Goal: Task Accomplishment & Management: Manage account settings

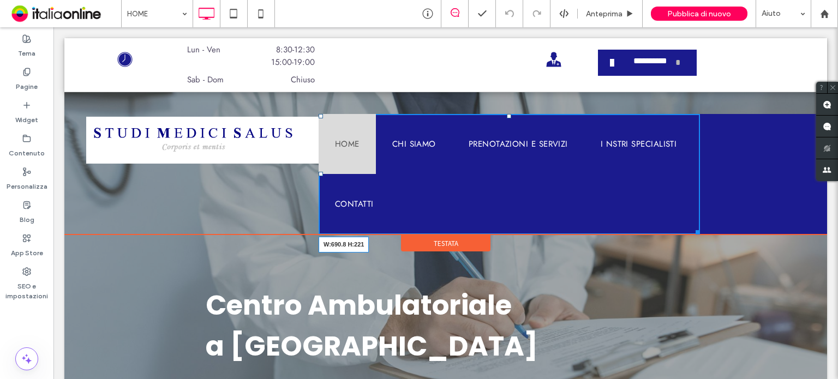
drag, startPoint x: 689, startPoint y: 230, endPoint x: 765, endPoint y: 207, distance: 79.1
click at [765, 207] on div "Click To Paste HOME CHI SIAMO PRENOTAZIONI E SERVIZI I NSTRI SPECIALISTI CONTAT…" at bounding box center [445, 174] width 763 height 121
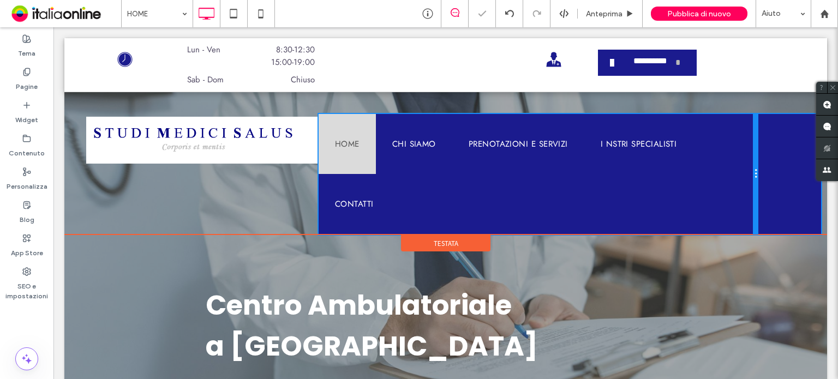
drag, startPoint x: 690, startPoint y: 230, endPoint x: 796, endPoint y: 250, distance: 107.8
click at [743, 223] on div "HOME CHI SIAMO PRENOTAZIONI E SERVIZI I NSTRI SPECIALISTI CONTATTI Click To Pas…" at bounding box center [539, 174] width 440 height 121
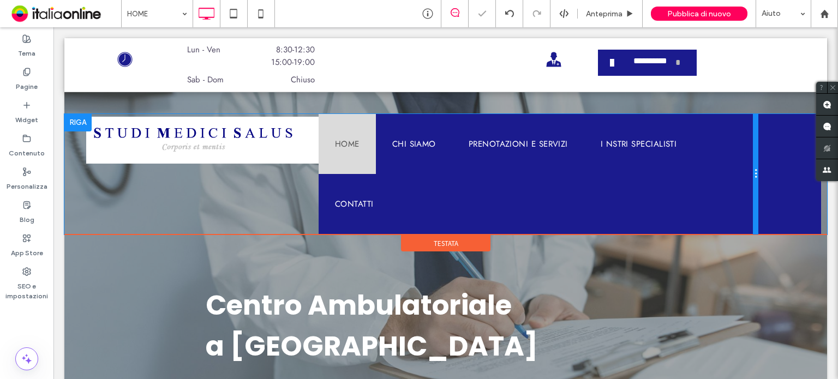
drag, startPoint x: 796, startPoint y: 250, endPoint x: 754, endPoint y: 221, distance: 51.8
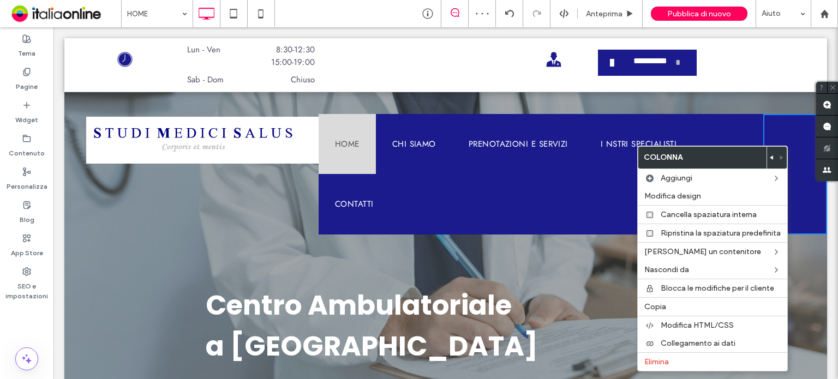
click at [772, 127] on div "Click To Paste" at bounding box center [795, 174] width 63 height 121
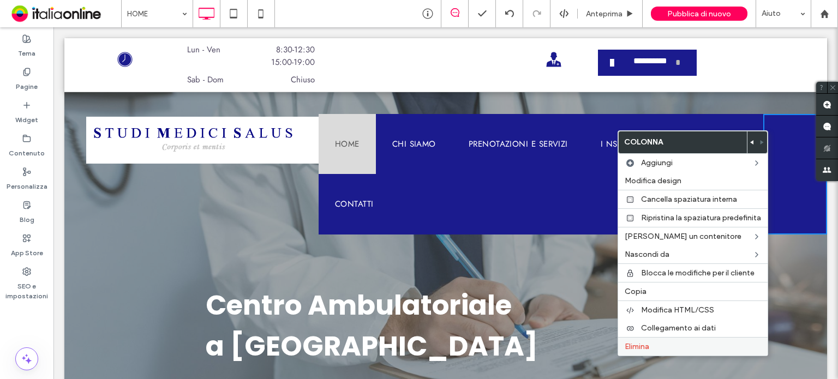
click at [674, 346] on label "Elimina" at bounding box center [693, 346] width 136 height 9
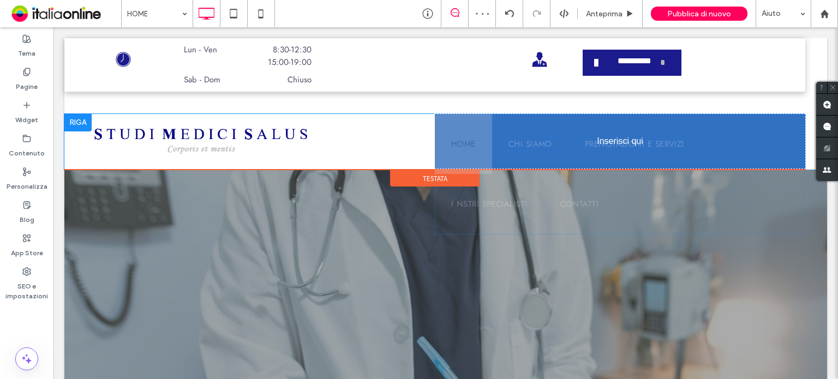
drag, startPoint x: 441, startPoint y: 135, endPoint x: 474, endPoint y: 131, distance: 33.0
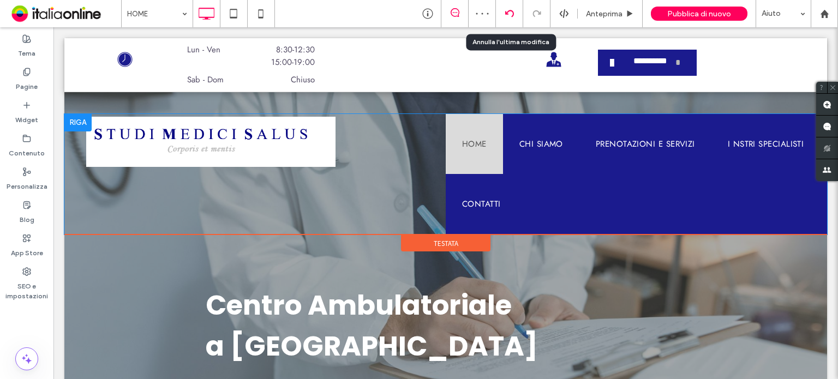
click at [515, 15] on div at bounding box center [509, 13] width 27 height 9
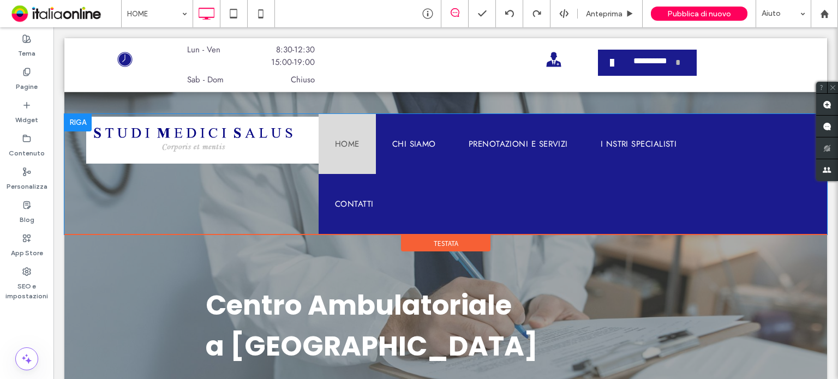
click at [688, 198] on ul "HOME CHI SIAMO PRENOTAZIONI E SERVIZI I NSTRI SPECIALISTI CONTATTI" at bounding box center [541, 174] width 445 height 121
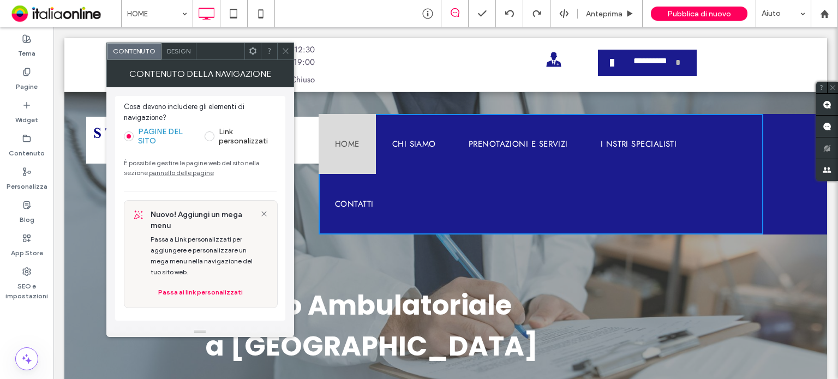
click at [283, 51] on icon at bounding box center [286, 51] width 8 height 8
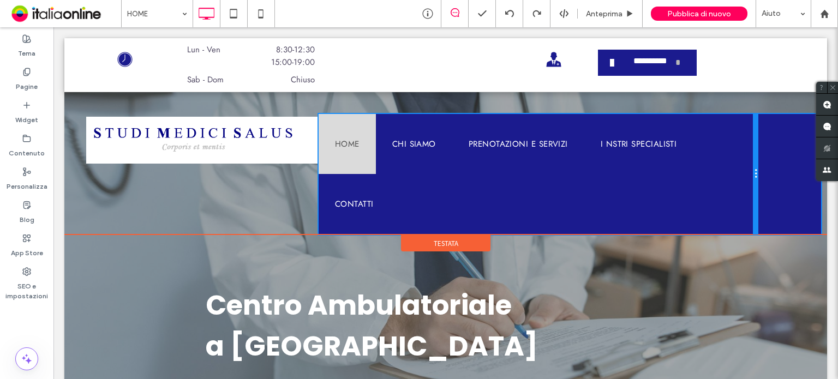
drag, startPoint x: 755, startPoint y: 183, endPoint x: 810, endPoint y: 181, distance: 55.2
click at [810, 181] on div "Click To Paste HOME CHI SIAMO PRENOTAZIONI E SERVIZI I NSTRI SPECIALISTI CONTAT…" at bounding box center [445, 174] width 763 height 121
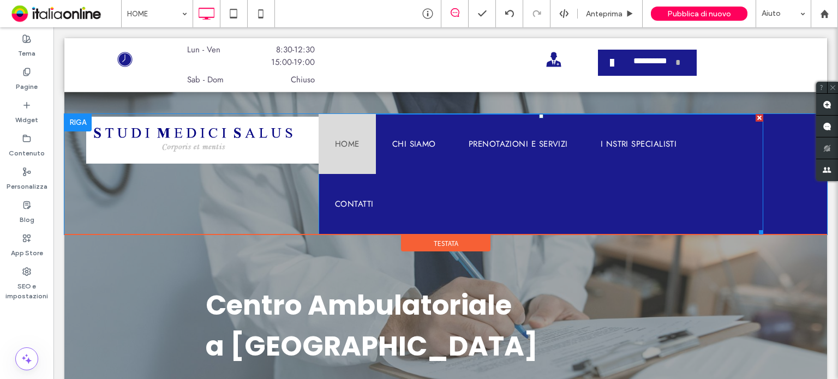
click at [723, 193] on ul "HOME CHI SIAMO PRENOTAZIONI E SERVIZI I NSTRI SPECIALISTI CONTATTI" at bounding box center [541, 174] width 445 height 121
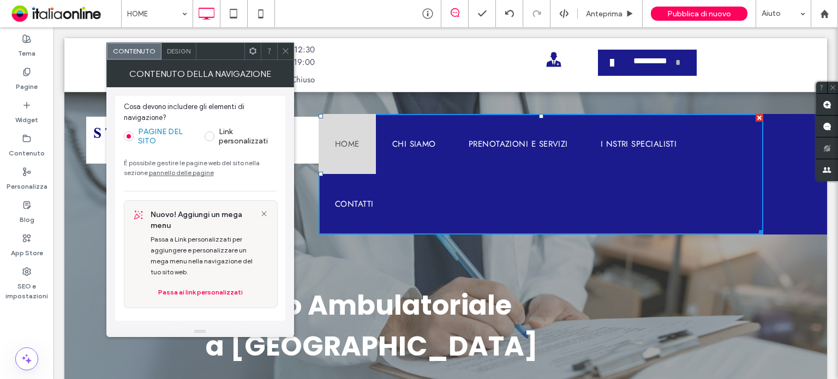
click at [184, 54] on span "Design" at bounding box center [178, 51] width 23 height 8
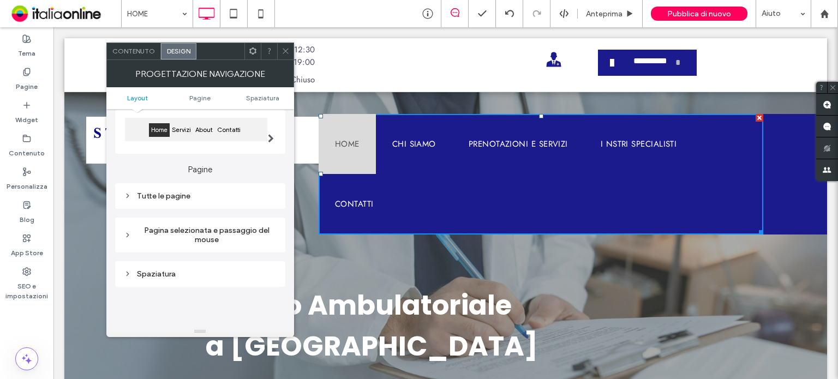
scroll to position [109, 0]
click at [196, 197] on div "Tutte le pagine" at bounding box center [200, 193] width 153 height 9
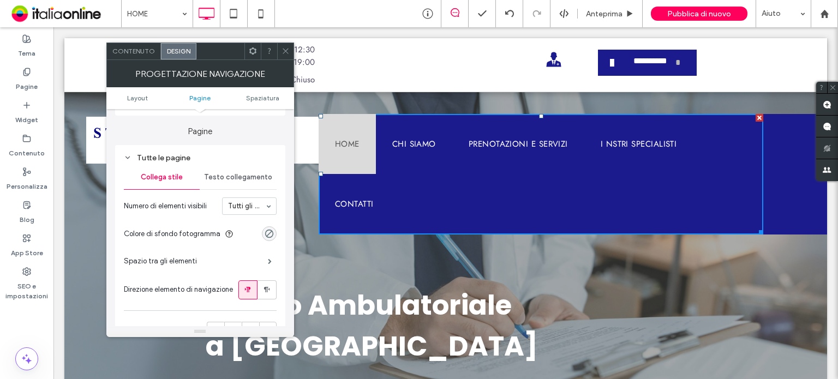
scroll to position [164, 0]
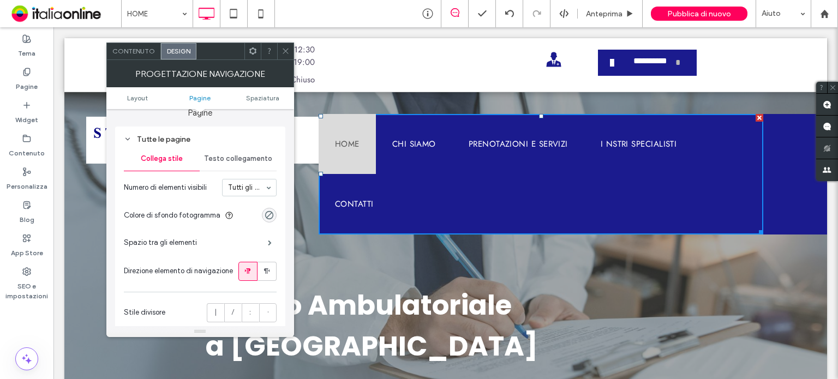
click at [215, 252] on div "Spazio tra gli elementi" at bounding box center [200, 242] width 153 height 27
click at [214, 243] on div "Spazio tra gli elementi" at bounding box center [200, 242] width 153 height 27
click at [268, 244] on span at bounding box center [270, 242] width 4 height 5
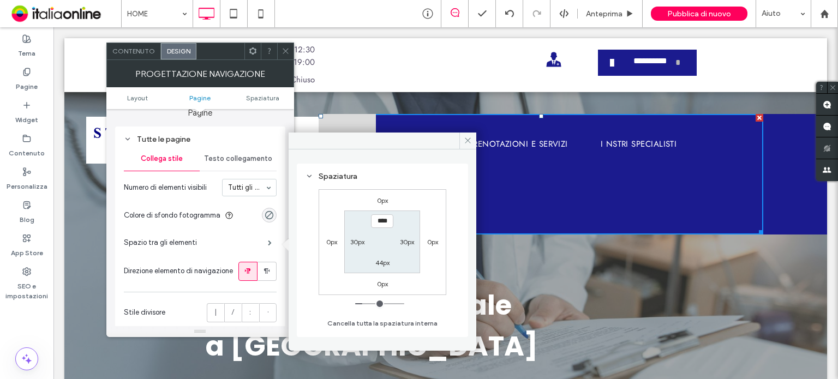
click at [355, 240] on label "30px" at bounding box center [357, 242] width 14 height 8
type input "**"
click at [404, 242] on label "30px" at bounding box center [407, 242] width 14 height 8
type input "**"
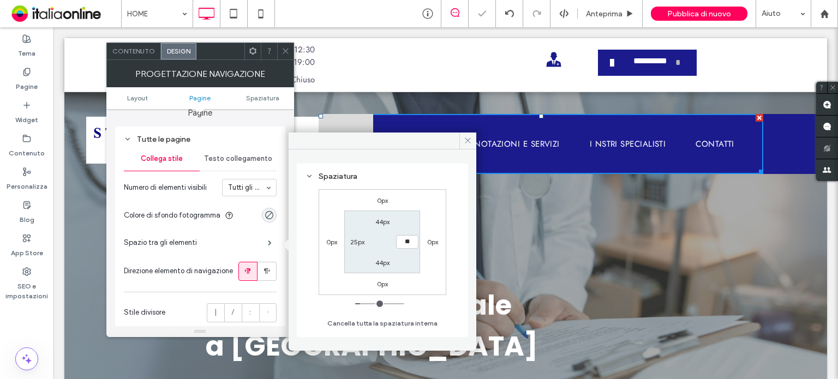
type input "**"
type input "****"
click at [471, 137] on icon at bounding box center [468, 140] width 8 height 8
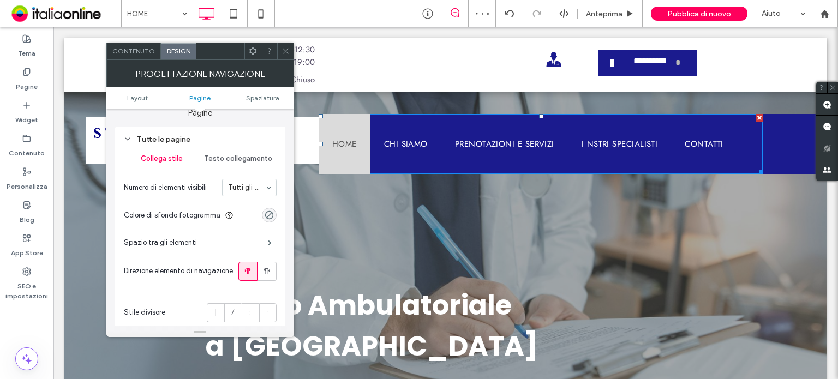
drag, startPoint x: 283, startPoint y: 49, endPoint x: 292, endPoint y: 64, distance: 18.3
click at [283, 49] on icon at bounding box center [286, 51] width 8 height 8
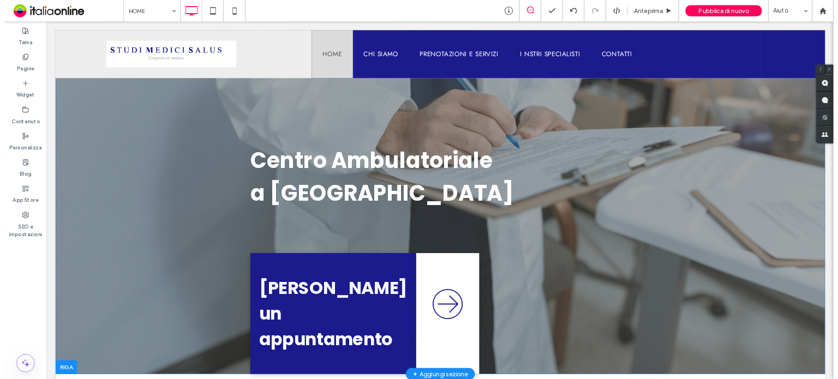
scroll to position [0, 0]
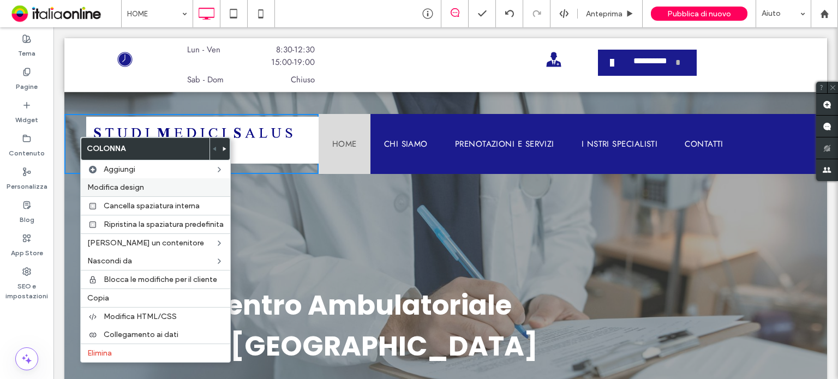
click at [122, 184] on span "Modifica design" at bounding box center [115, 187] width 57 height 9
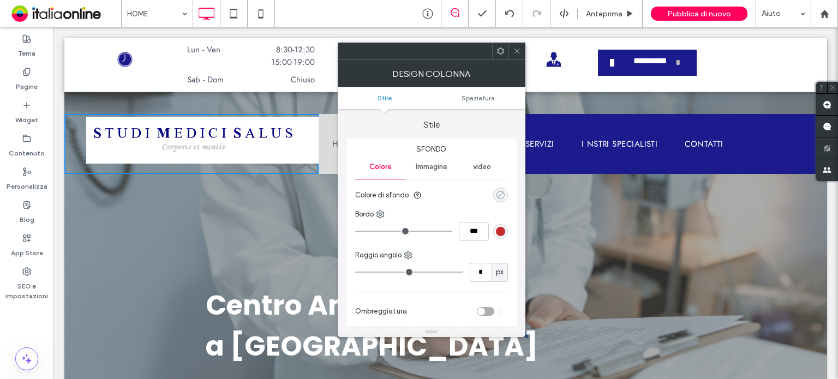
click at [504, 195] on use "rgba(0, 0, 0, 0)" at bounding box center [500, 195] width 8 height 8
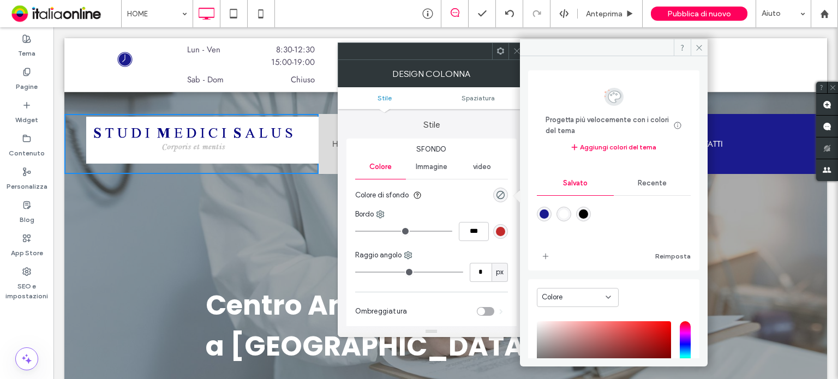
click at [567, 212] on div "rgba(255,255,255,1)" at bounding box center [563, 214] width 9 height 9
type input "*******"
type input "***"
type input "****"
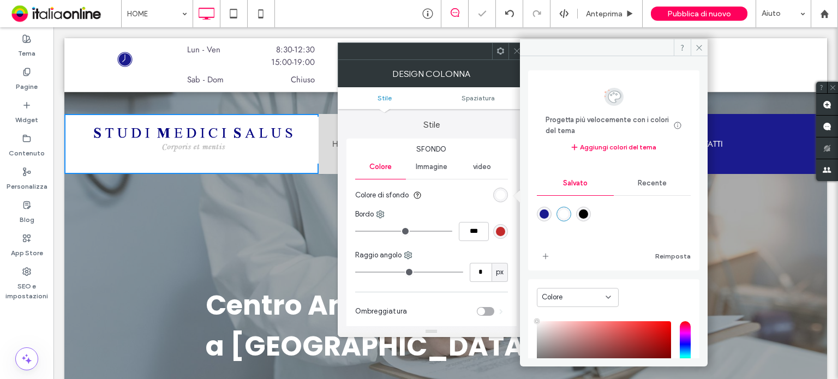
drag, startPoint x: 701, startPoint y: 45, endPoint x: 510, endPoint y: 153, distance: 219.0
click at [701, 45] on icon at bounding box center [699, 48] width 8 height 8
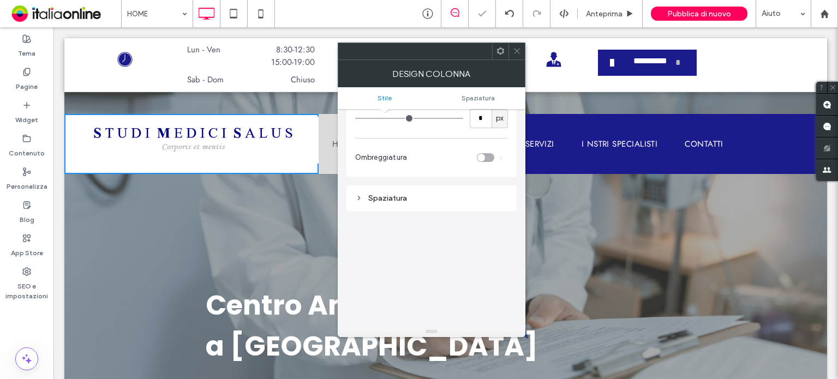
scroll to position [164, 0]
click at [513, 57] on div at bounding box center [517, 51] width 16 height 16
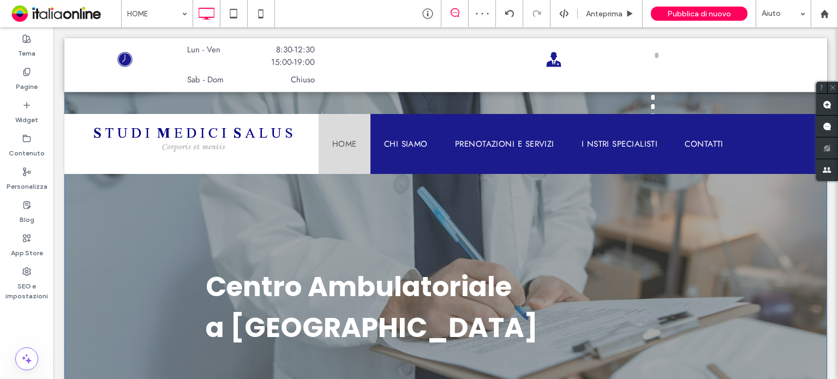
scroll to position [0, 0]
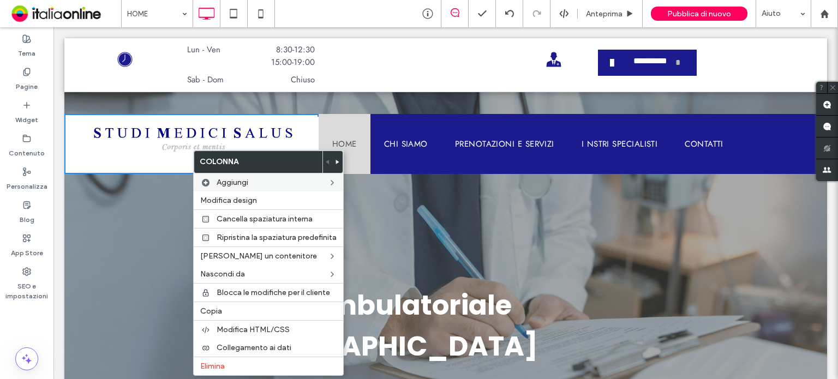
drag, startPoint x: 224, startPoint y: 193, endPoint x: 248, endPoint y: 188, distance: 24.5
click at [224, 193] on div "Modifica design" at bounding box center [269, 201] width 150 height 18
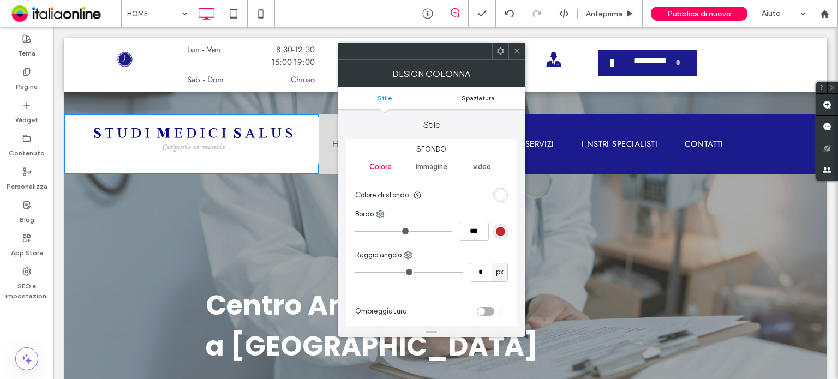
click at [489, 96] on span "Spaziatura" at bounding box center [478, 98] width 33 height 8
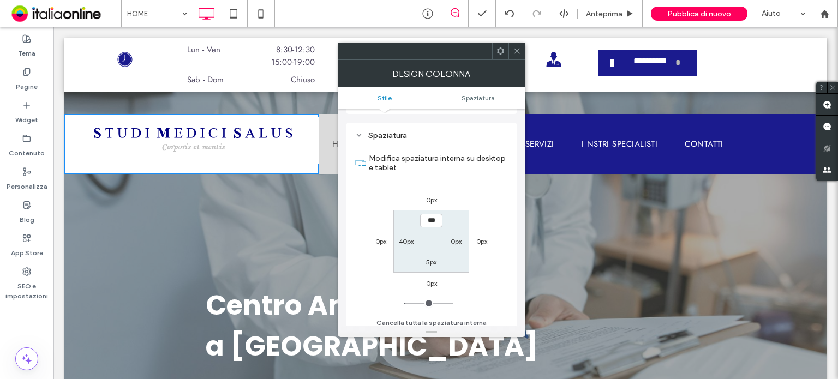
scroll to position [221, 0]
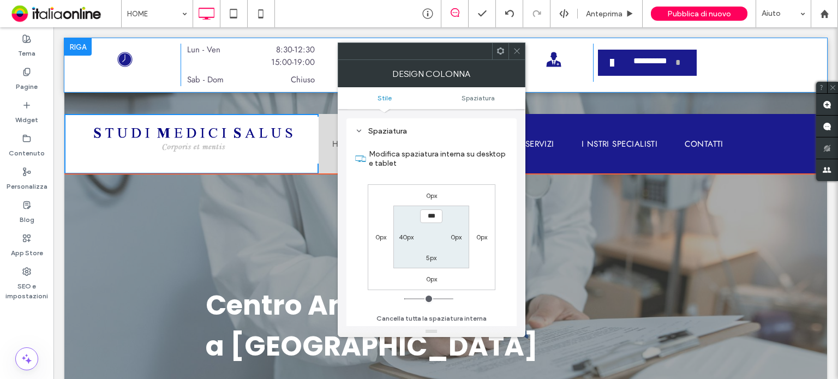
click at [514, 38] on div "**********" at bounding box center [445, 65] width 763 height 54
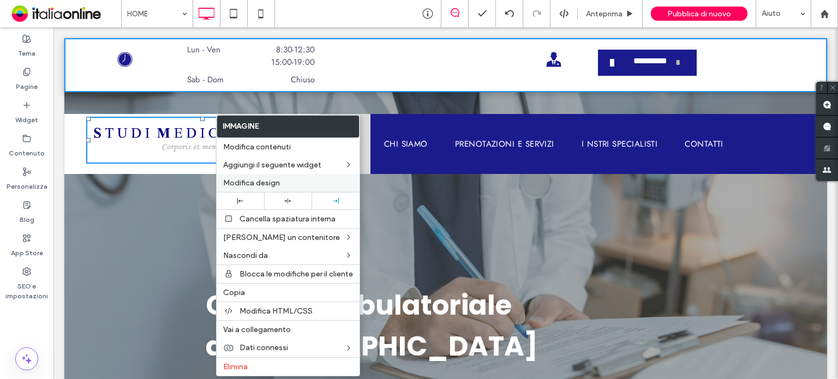
drag, startPoint x: 273, startPoint y: 184, endPoint x: 279, endPoint y: 183, distance: 6.2
click at [273, 184] on span "Modifica design" at bounding box center [251, 182] width 57 height 9
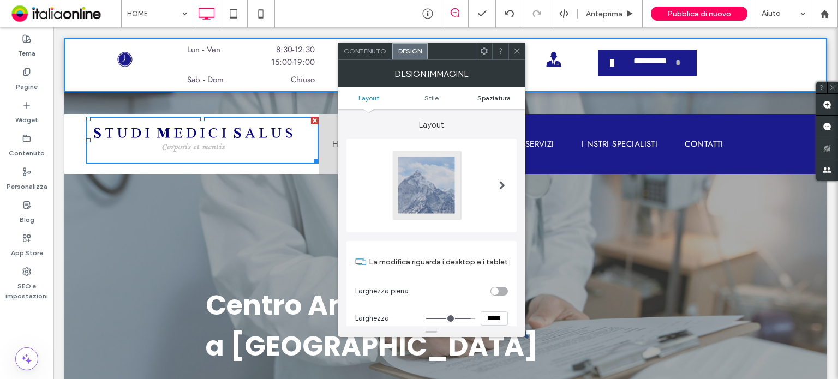
click at [499, 96] on span "Spaziatura" at bounding box center [494, 98] width 33 height 8
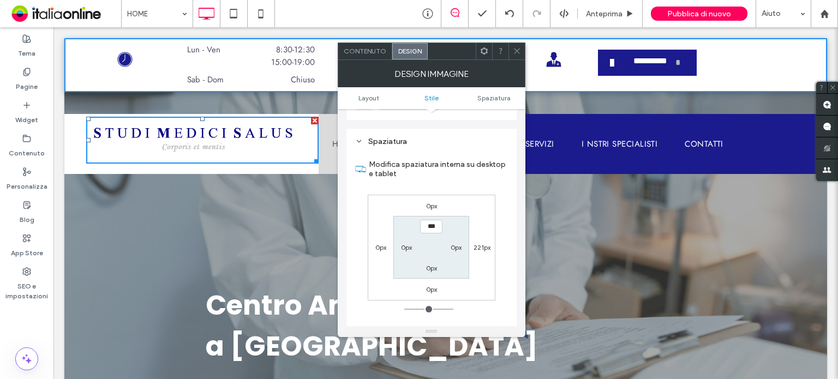
scroll to position [524, 0]
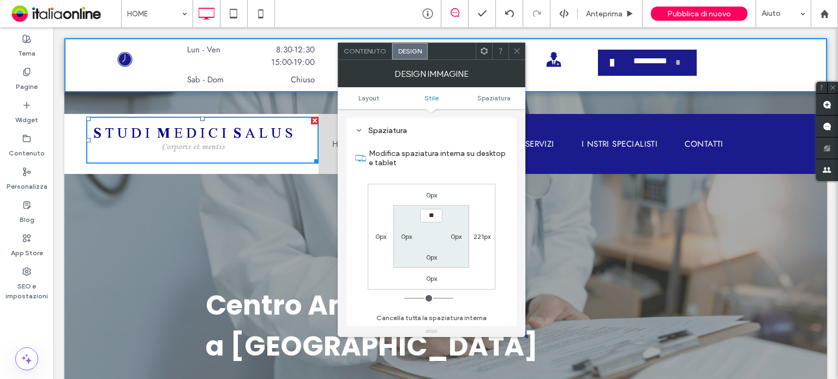
type input "****"
type input "**"
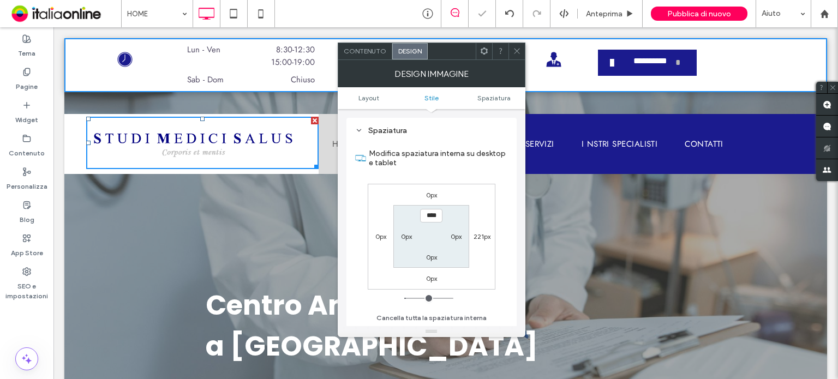
drag, startPoint x: 511, startPoint y: 50, endPoint x: 494, endPoint y: 151, distance: 102.9
click at [511, 49] on div at bounding box center [517, 51] width 16 height 16
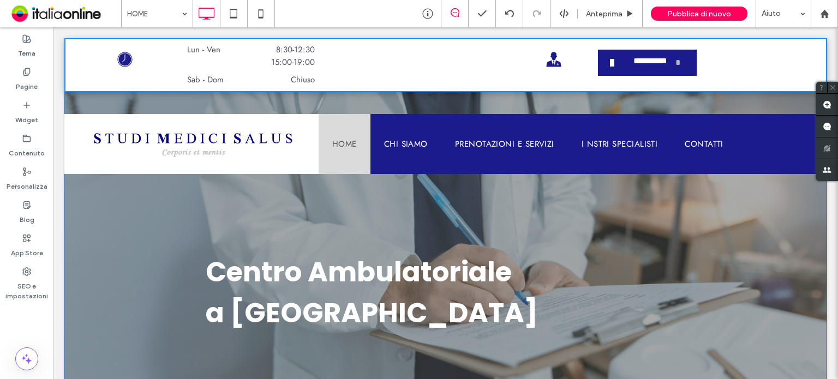
scroll to position [0, 0]
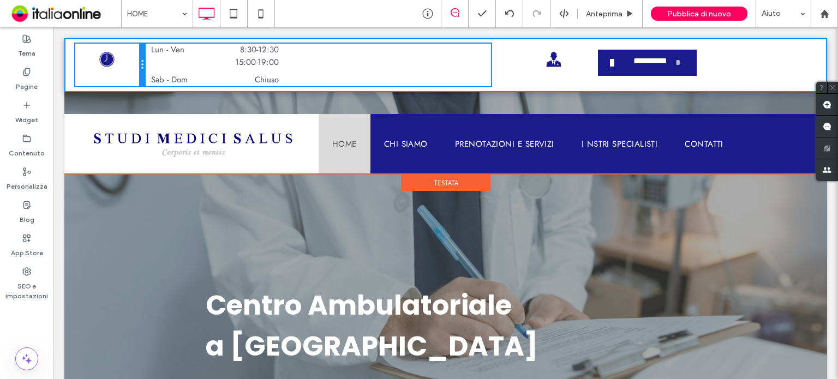
drag, startPoint x: 177, startPoint y: 61, endPoint x: 126, endPoint y: 61, distance: 51.3
click at [126, 61] on div "Un'icona di un orologio in bianco e nero su uno sfondo bianco. Click To Paste" at bounding box center [109, 65] width 69 height 43
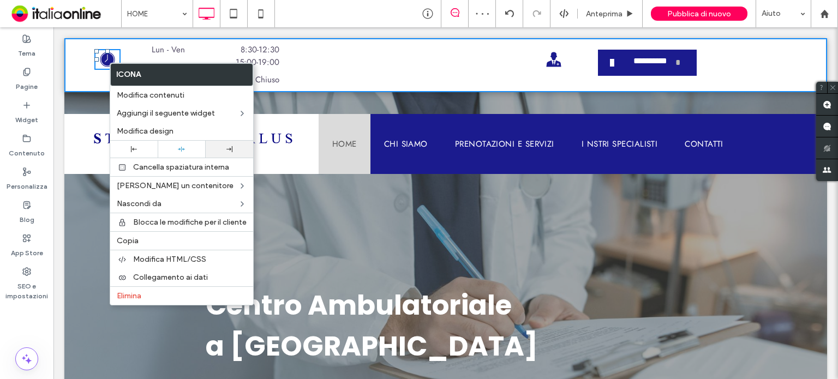
click at [236, 150] on div at bounding box center [229, 149] width 37 height 6
click at [330, 63] on div "Lun - Ven 8:30 - 12:30 15:00 - 19:00 Sab - Dom Chiuso Click To Paste" at bounding box center [321, 65] width 351 height 43
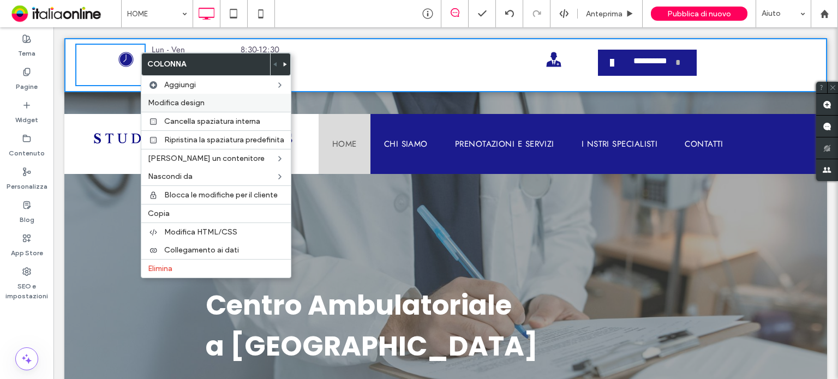
click at [199, 99] on span "Modifica design" at bounding box center [176, 102] width 57 height 9
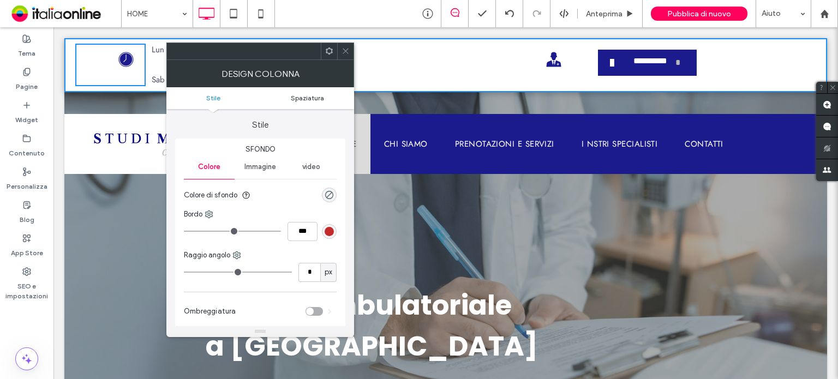
click at [334, 100] on link "Spaziatura" at bounding box center [307, 98] width 94 height 8
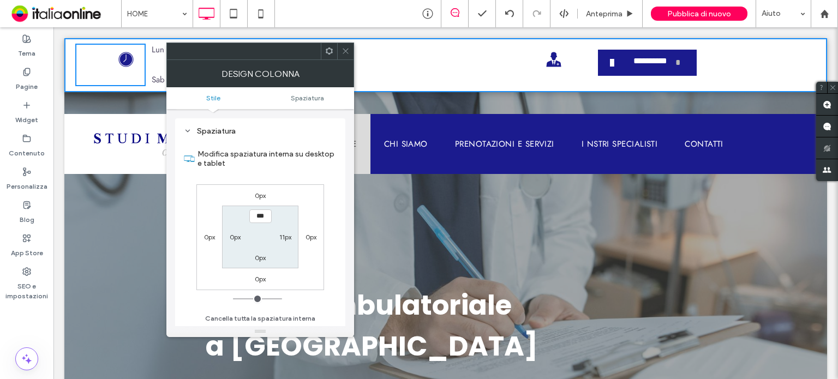
scroll to position [221, 0]
click at [343, 50] on icon at bounding box center [346, 51] width 8 height 8
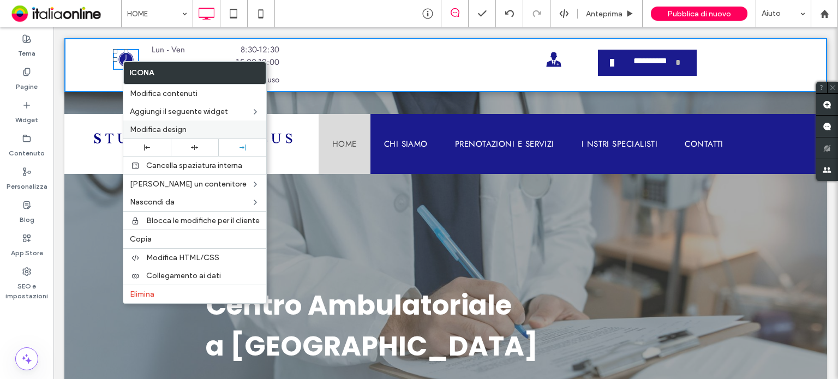
click at [165, 121] on div "Modifica design" at bounding box center [194, 130] width 143 height 18
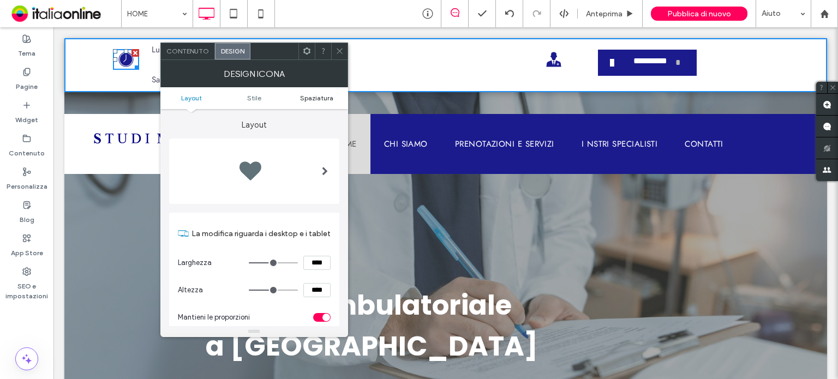
click at [334, 98] on link "Spaziatura" at bounding box center [316, 98] width 63 height 8
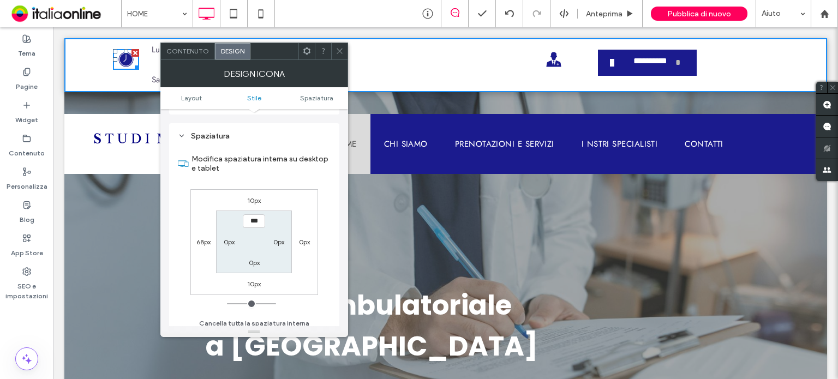
scroll to position [562, 0]
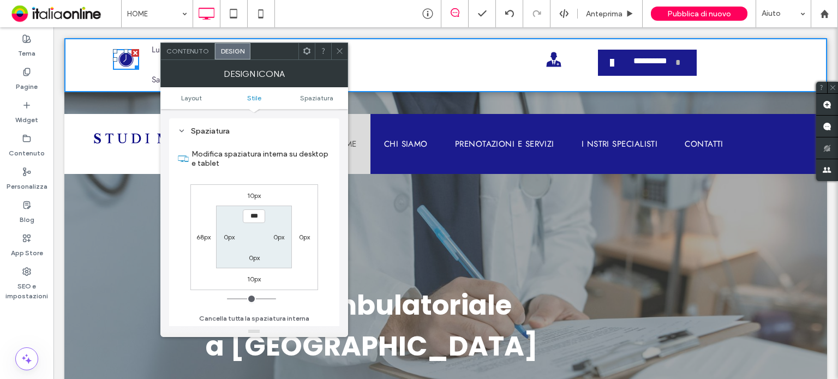
click at [258, 194] on label "10px" at bounding box center [254, 196] width 14 height 8
type input "**"
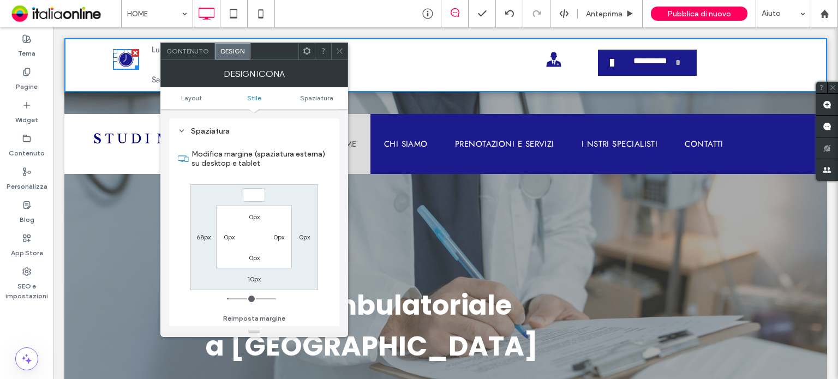
type input "*"
type input "***"
click at [338, 51] on icon at bounding box center [340, 51] width 8 height 8
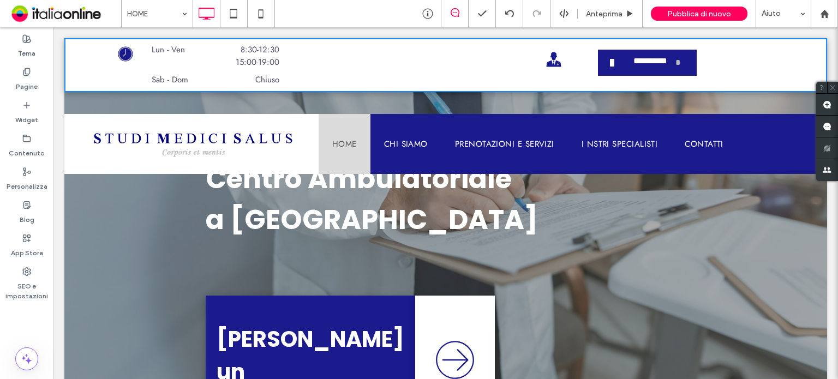
scroll to position [0, 0]
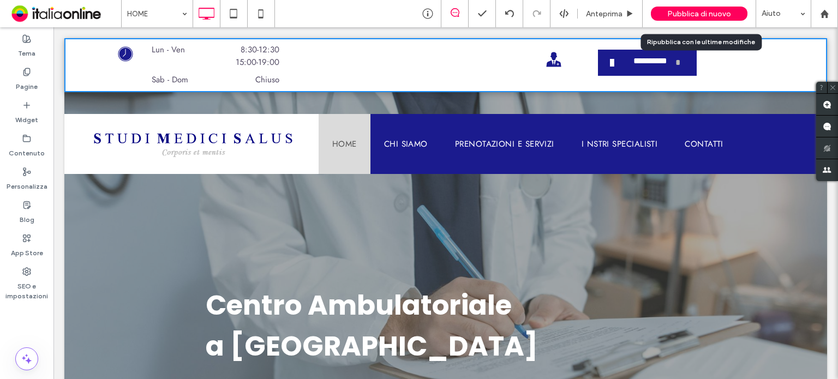
click at [702, 15] on span "Pubblica di nuovo" at bounding box center [700, 13] width 64 height 9
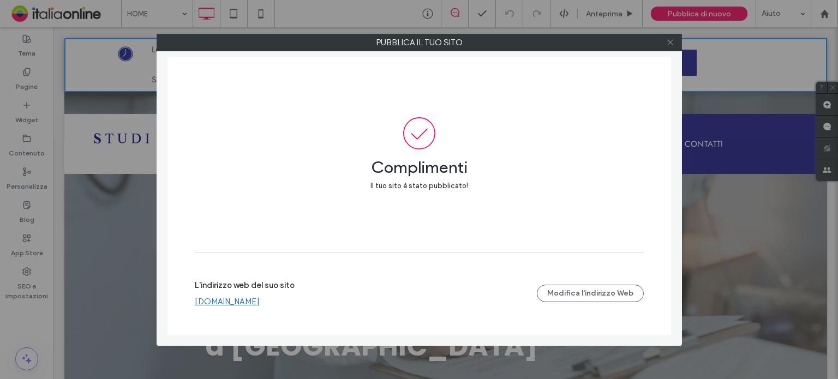
click at [669, 38] on icon at bounding box center [670, 42] width 8 height 8
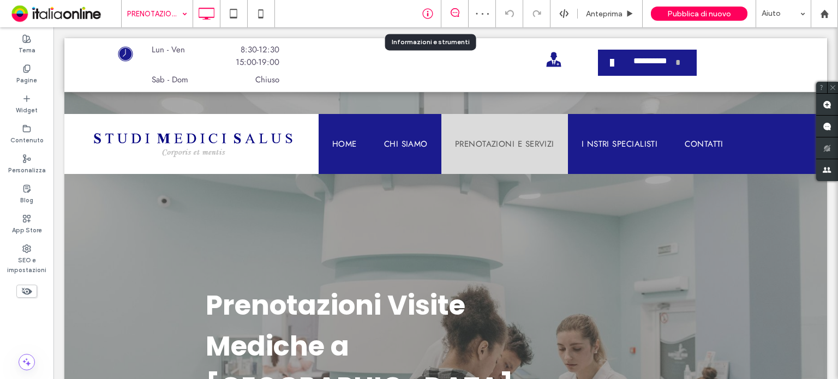
click at [418, 13] on div at bounding box center [427, 13] width 27 height 11
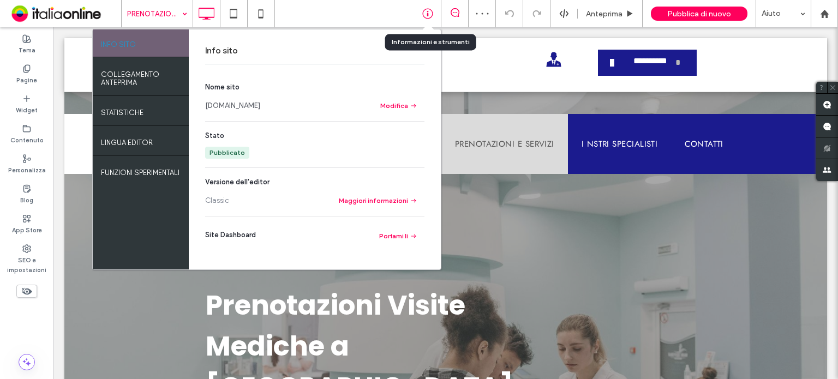
click at [422, 11] on icon at bounding box center [427, 13] width 11 height 11
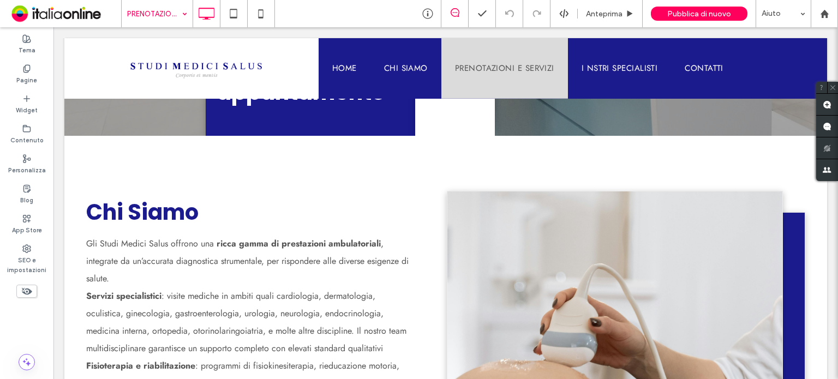
scroll to position [546, 0]
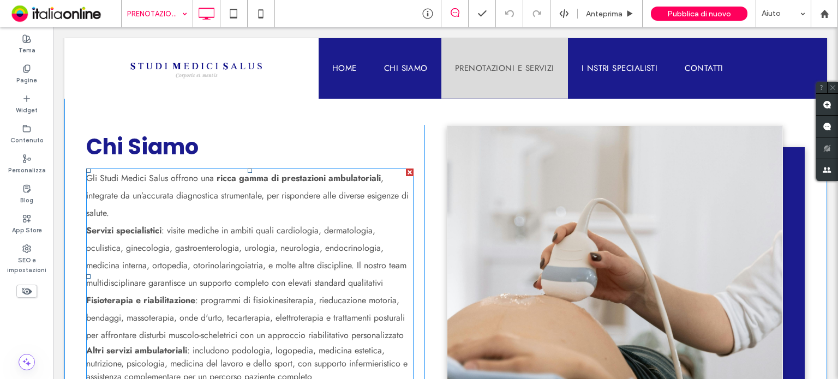
click at [193, 344] on span ": includono podologia, logopedia, medicina estetica, nutrizione, psicologia, me…" at bounding box center [246, 363] width 321 height 39
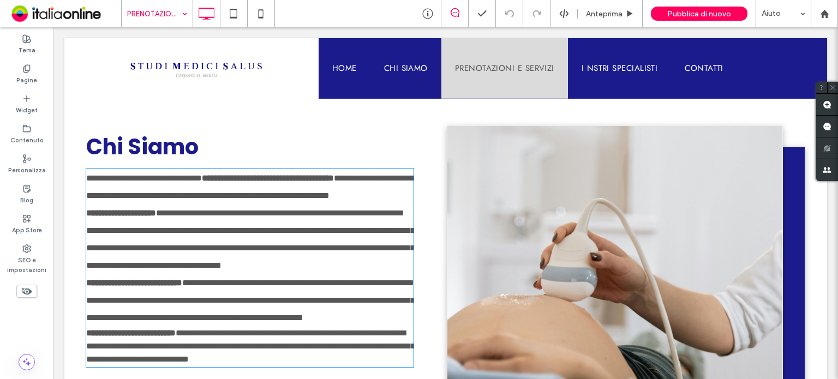
type input "****"
type input "**"
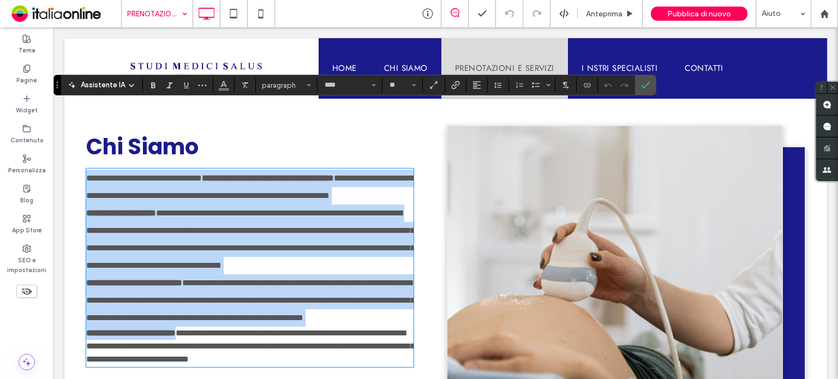
click at [321, 329] on span "**********" at bounding box center [250, 346] width 329 height 34
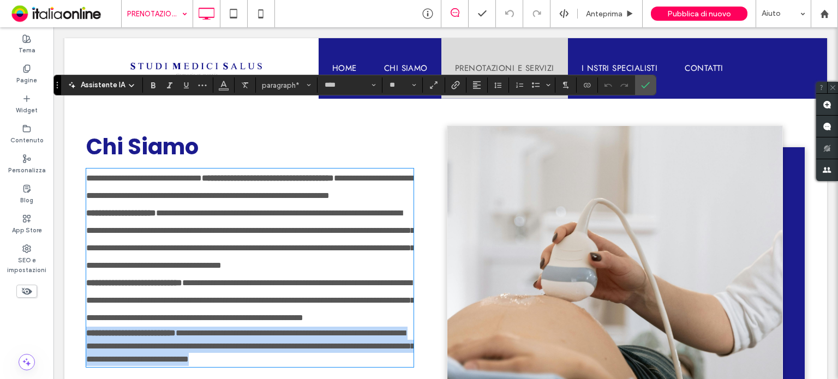
drag, startPoint x: 329, startPoint y: 312, endPoint x: 77, endPoint y: 283, distance: 253.2
click at [77, 283] on div "**********" at bounding box center [445, 324] width 763 height 509
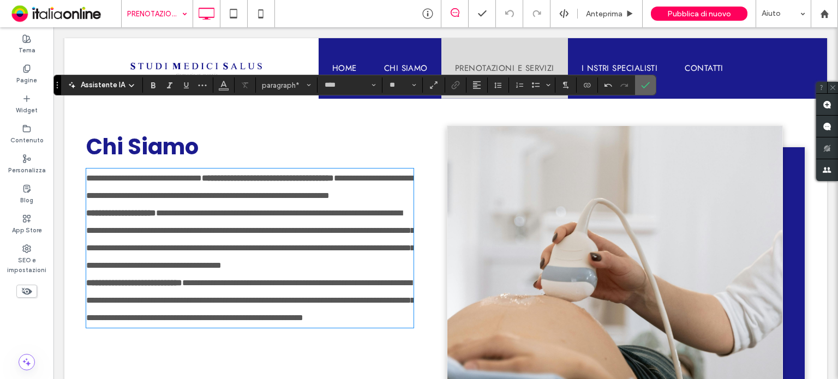
click at [635, 87] on section at bounding box center [645, 85] width 21 height 20
click at [643, 85] on icon "Conferma" at bounding box center [645, 85] width 9 height 9
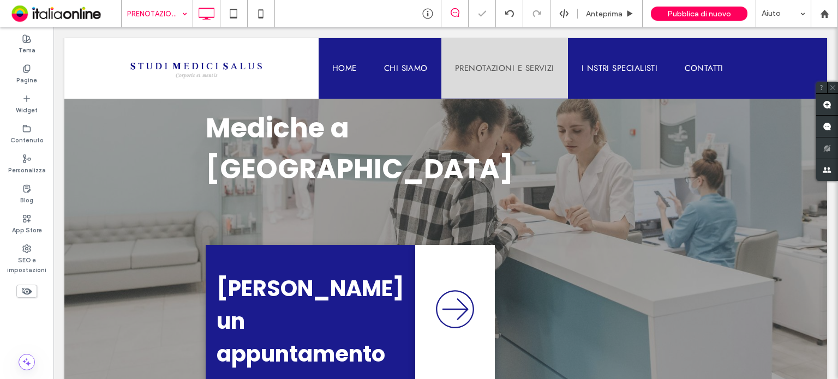
scroll to position [0, 0]
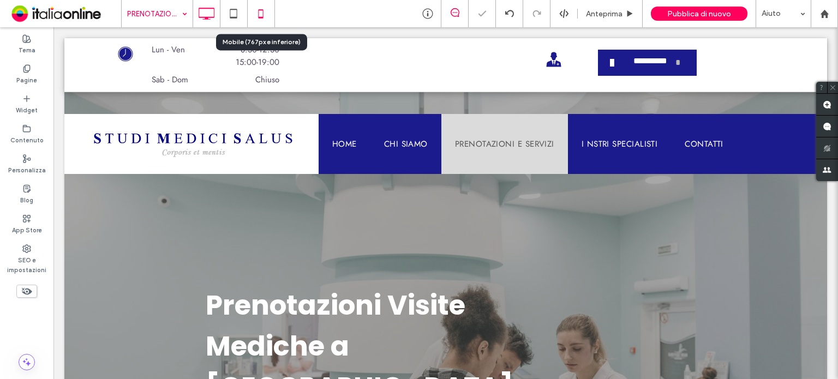
click at [264, 17] on icon at bounding box center [261, 14] width 22 height 22
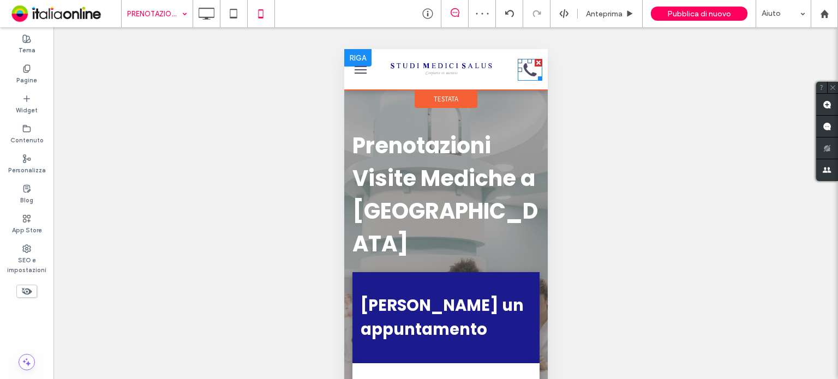
click at [517, 70] on icon at bounding box center [529, 70] width 25 height 22
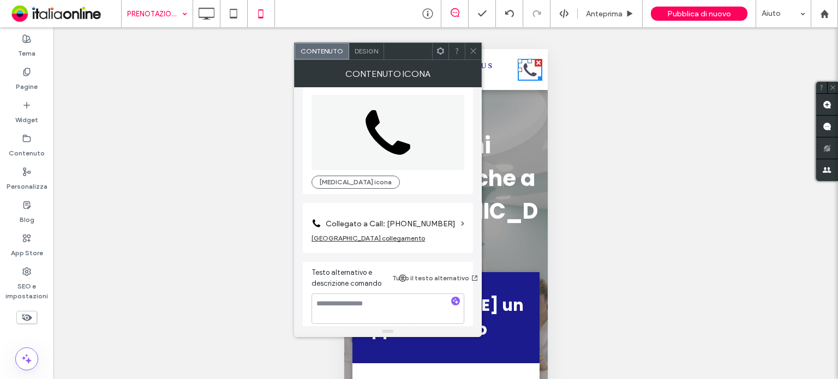
scroll to position [19, 0]
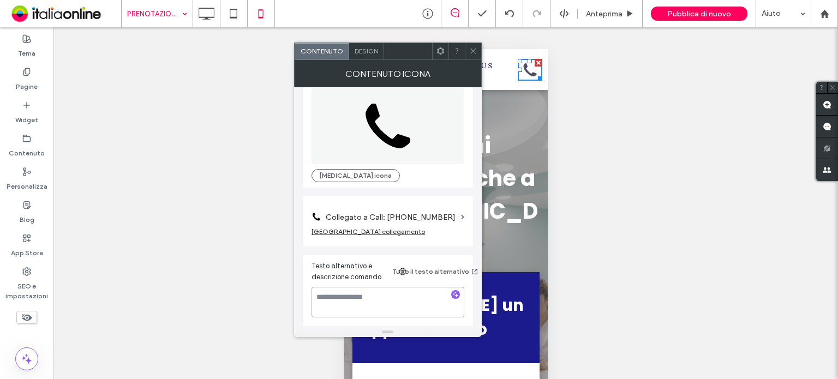
click at [393, 292] on textarea at bounding box center [388, 302] width 153 height 31
type textarea "**********"
click at [463, 56] on div at bounding box center [457, 51] width 16 height 16
click at [470, 45] on span at bounding box center [473, 51] width 8 height 16
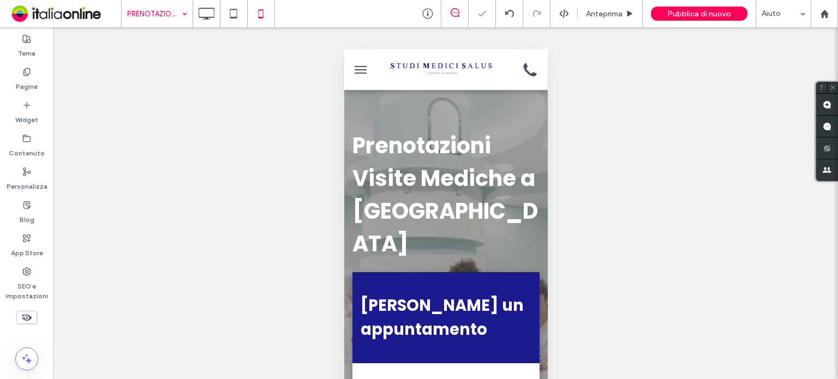
click at [354, 70] on button "menu" at bounding box center [360, 70] width 22 height 22
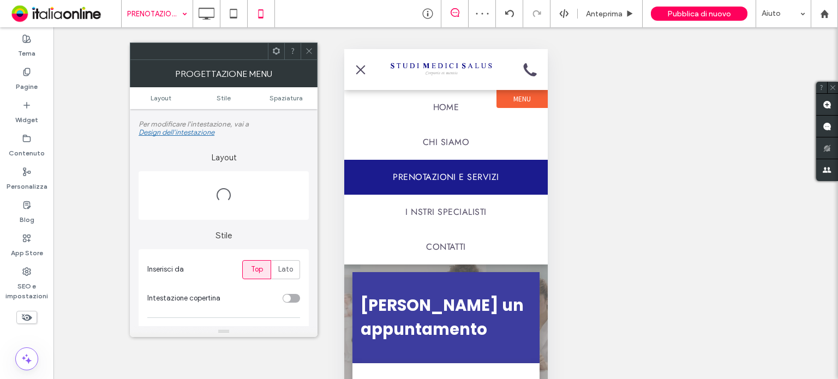
click at [354, 70] on button "menu" at bounding box center [360, 70] width 22 height 22
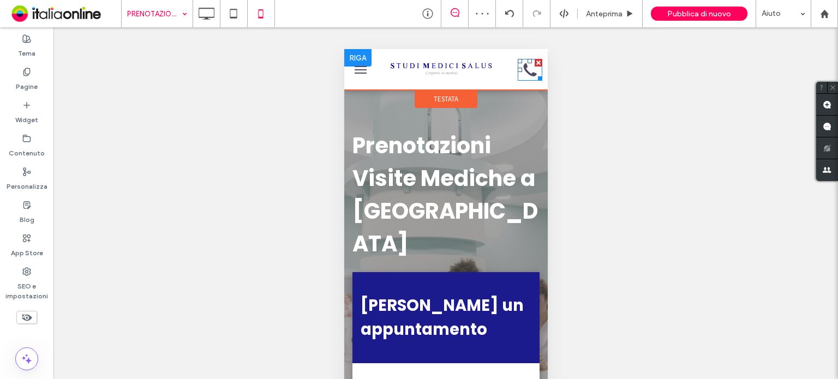
scroll to position [55, 0]
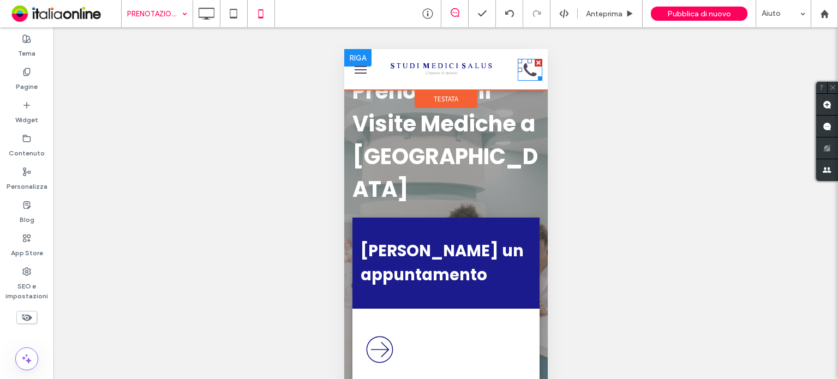
click at [518, 76] on icon "Chiama ora" at bounding box center [529, 70] width 25 height 22
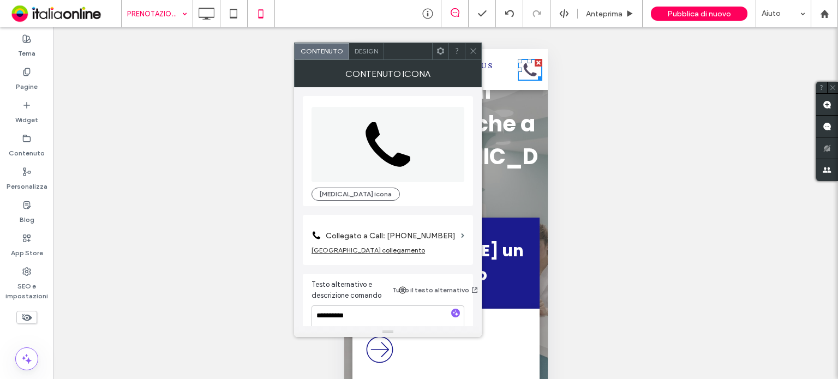
click at [362, 51] on span "Design" at bounding box center [366, 51] width 23 height 8
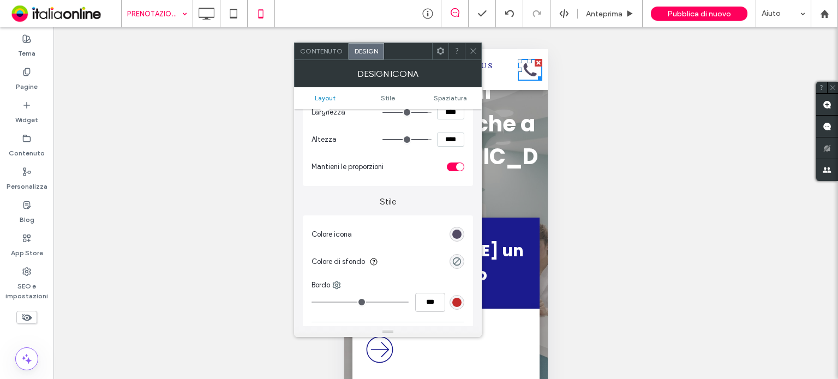
scroll to position [164, 0]
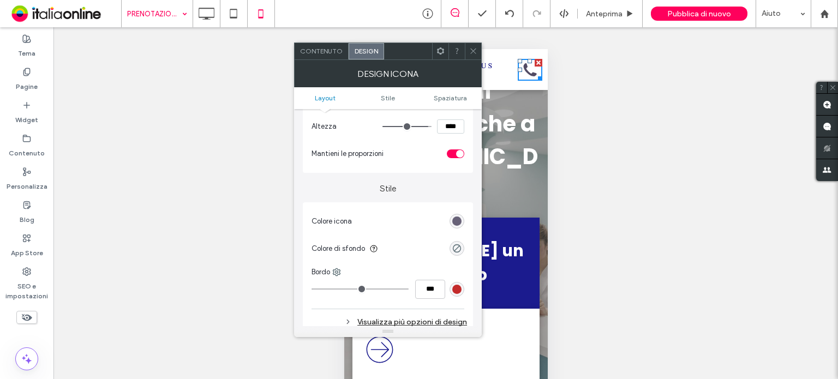
click at [458, 217] on div "rgb(82, 75, 100)" at bounding box center [456, 221] width 9 height 9
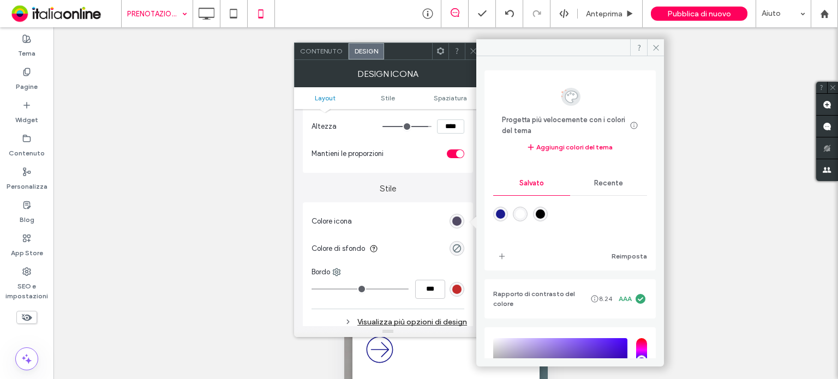
click at [505, 213] on div "rgba(27,27,142,1)" at bounding box center [500, 214] width 9 height 9
type input "*******"
click at [659, 47] on icon at bounding box center [656, 48] width 8 height 8
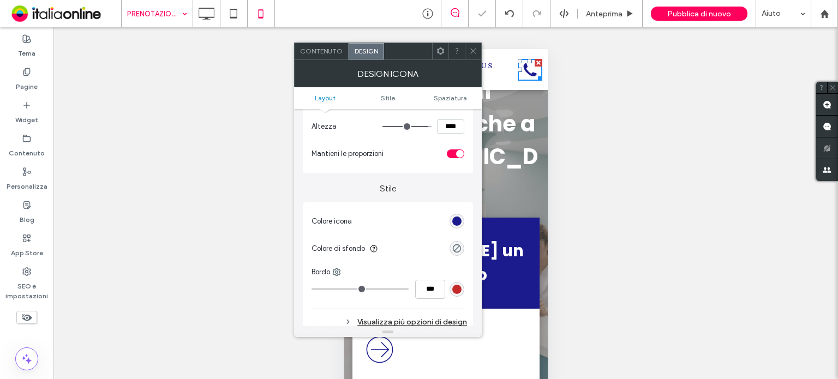
drag, startPoint x: 475, startPoint y: 47, endPoint x: 559, endPoint y: 58, distance: 84.7
click at [475, 47] on icon at bounding box center [473, 51] width 8 height 8
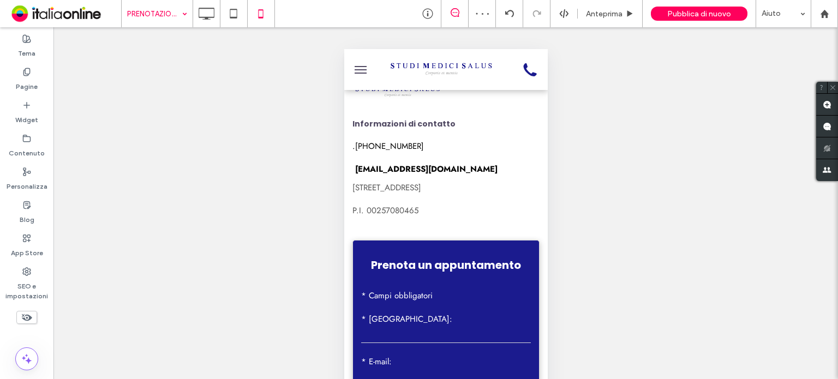
scroll to position [1310, 0]
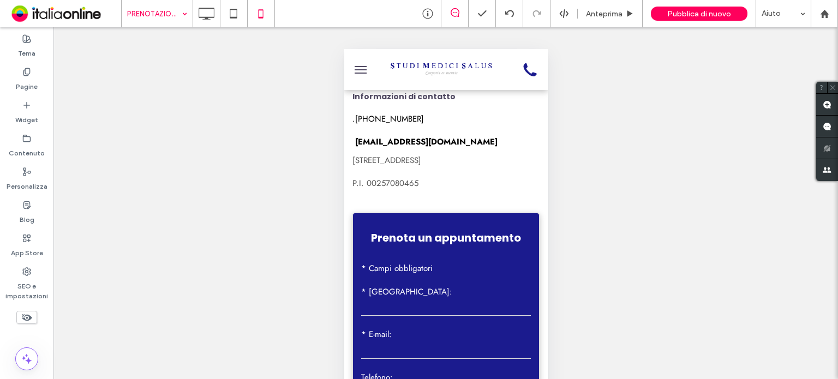
drag, startPoint x: 543, startPoint y: 104, endPoint x: 891, endPoint y: 408, distance: 461.8
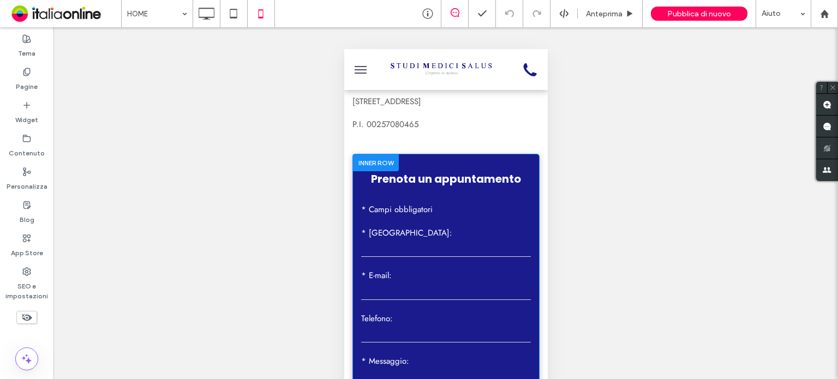
scroll to position [2637, 0]
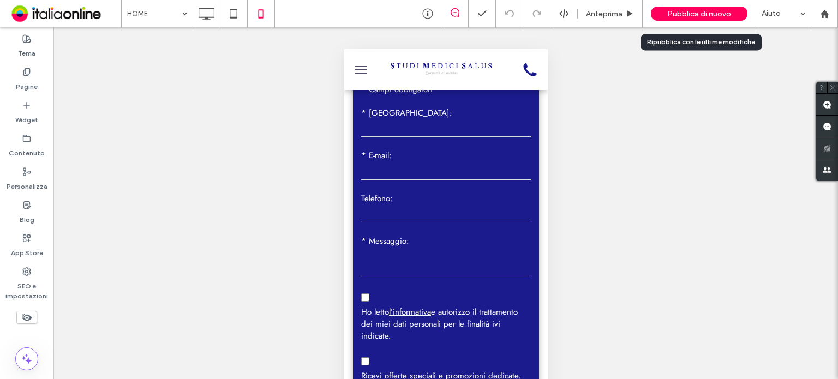
click at [744, 14] on div "Pubblica di nuovo" at bounding box center [699, 14] width 97 height 14
click at [718, 10] on span "Pubblica di nuovo" at bounding box center [700, 13] width 64 height 9
